Goal: Task Accomplishment & Management: Manage account settings

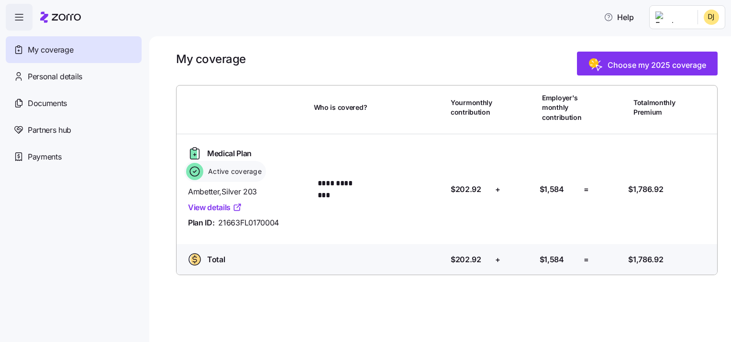
click at [712, 15] on html "**********" at bounding box center [365, 168] width 731 height 337
click at [688, 58] on div "Log out" at bounding box center [685, 58] width 37 height 11
